Goal: Transaction & Acquisition: Purchase product/service

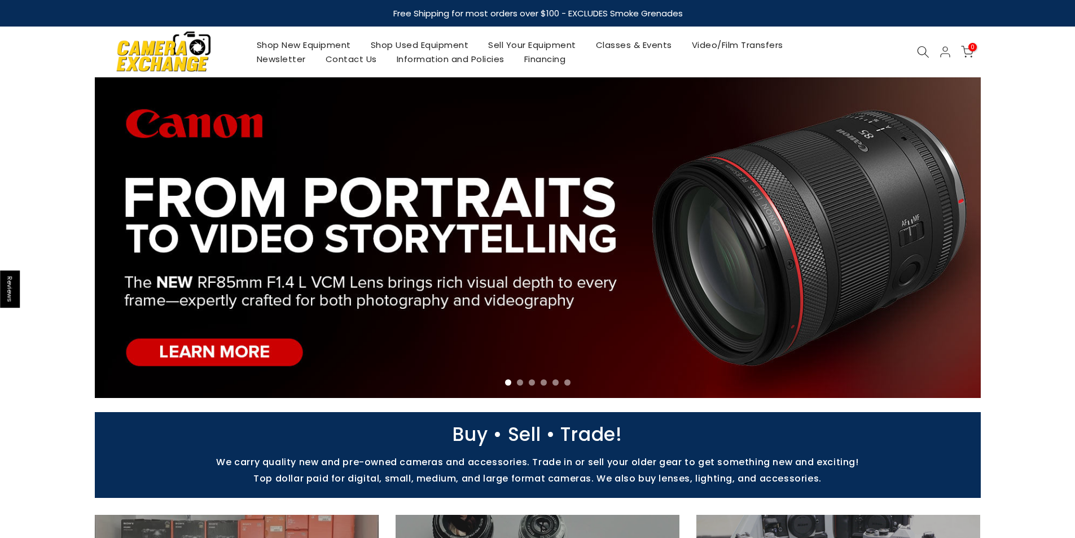
click at [922, 54] on icon at bounding box center [923, 52] width 12 height 12
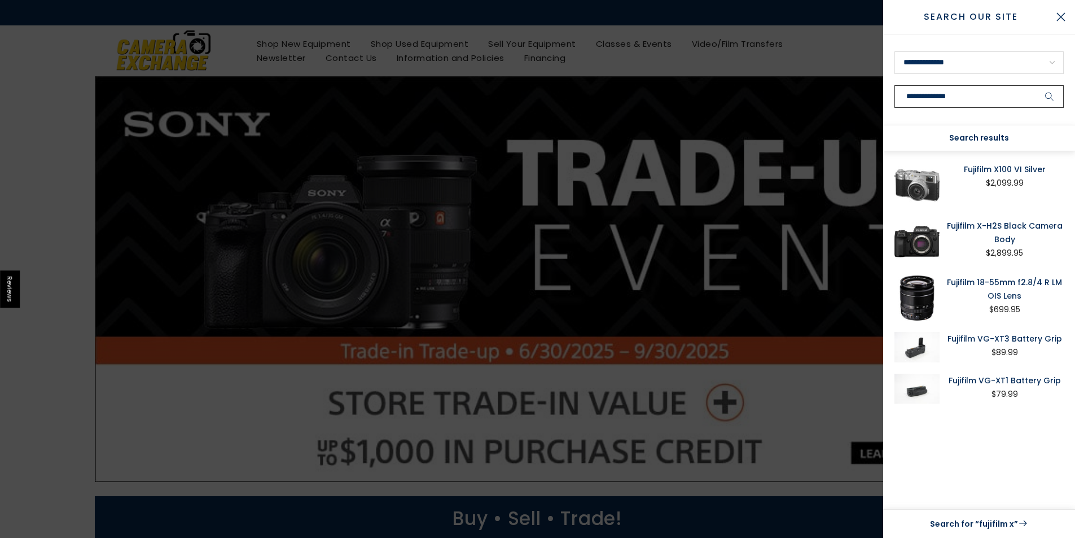
type input "**********"
click at [1036, 85] on button "submit" at bounding box center [1050, 96] width 28 height 23
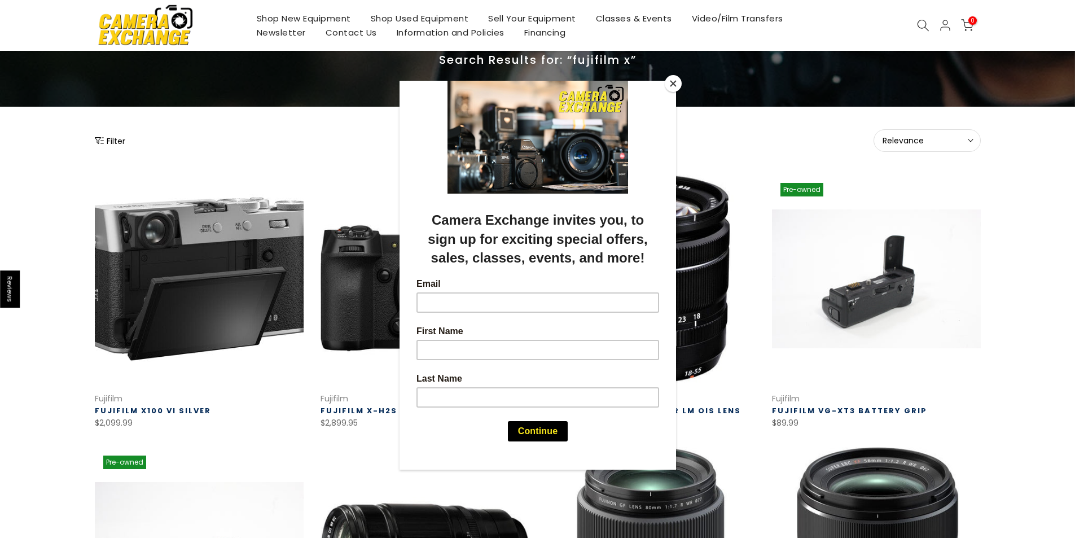
scroll to position [226, 0]
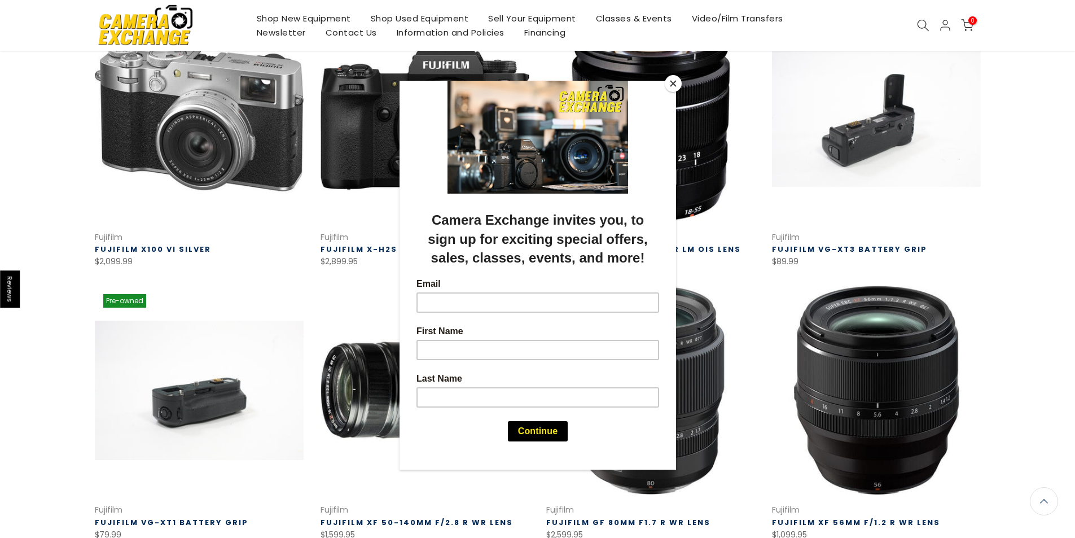
click at [138, 186] on div at bounding box center [537, 269] width 1075 height 538
click at [668, 80] on button "Close" at bounding box center [673, 83] width 17 height 17
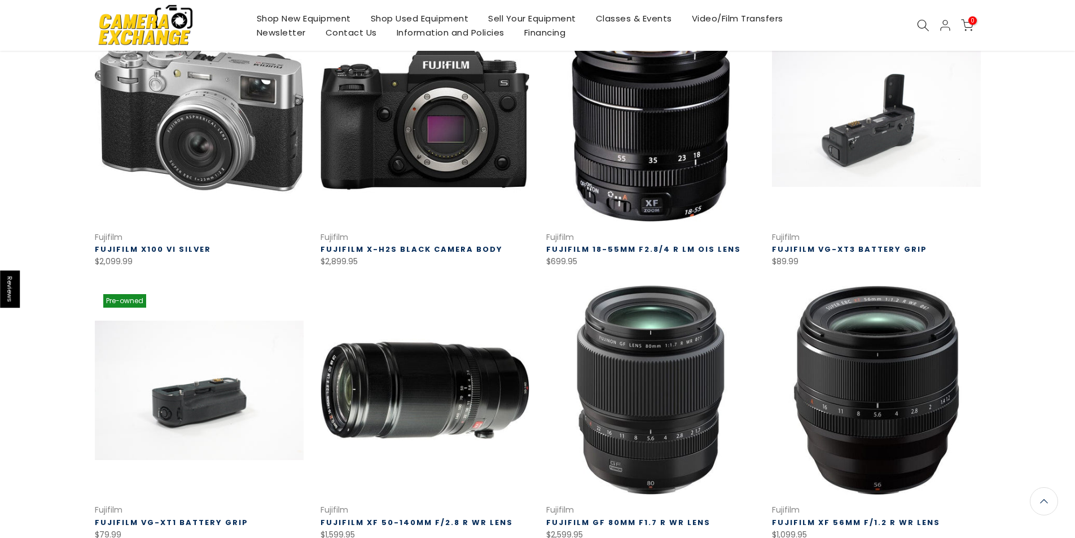
scroll to position [225, 0]
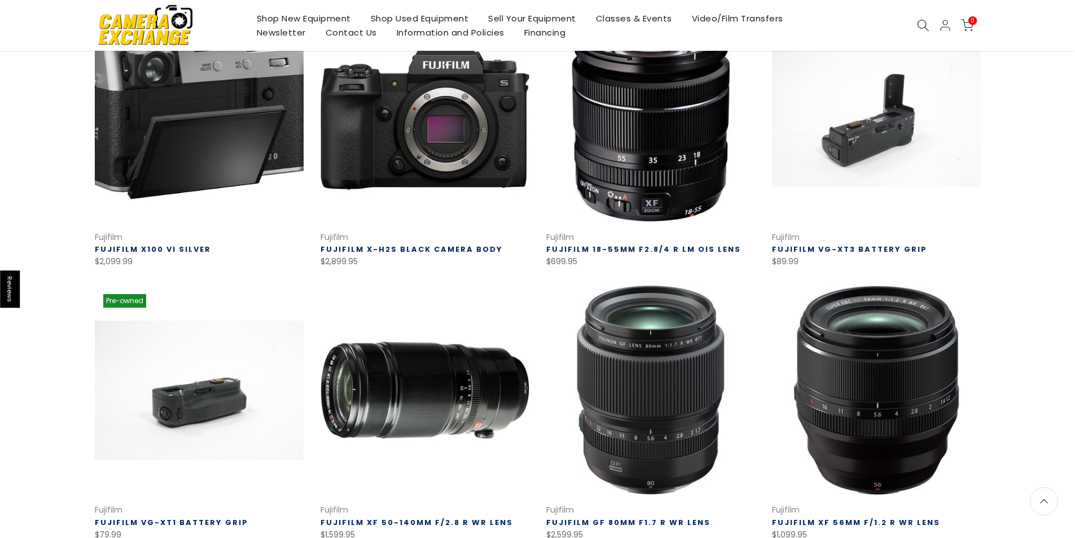
click at [186, 151] on link at bounding box center [199, 117] width 209 height 209
